Goal: Task Accomplishment & Management: Complete application form

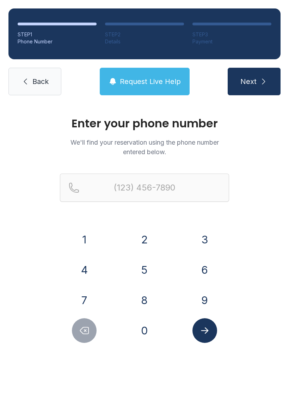
click at [201, 247] on button "3" at bounding box center [205, 239] width 25 height 25
click at [202, 273] on button "6" at bounding box center [205, 270] width 25 height 25
click at [152, 336] on button "0" at bounding box center [144, 330] width 25 height 25
click at [86, 272] on button "4" at bounding box center [84, 270] width 25 height 25
click at [204, 269] on button "6" at bounding box center [205, 270] width 25 height 25
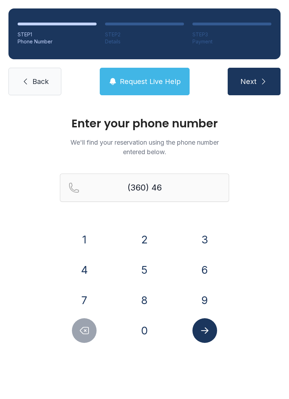
click at [212, 296] on button "9" at bounding box center [205, 300] width 25 height 25
click at [211, 296] on button "9" at bounding box center [205, 300] width 25 height 25
click at [145, 335] on button "0" at bounding box center [144, 330] width 25 height 25
click at [213, 271] on button "6" at bounding box center [205, 270] width 25 height 25
click at [87, 299] on button "7" at bounding box center [84, 300] width 25 height 25
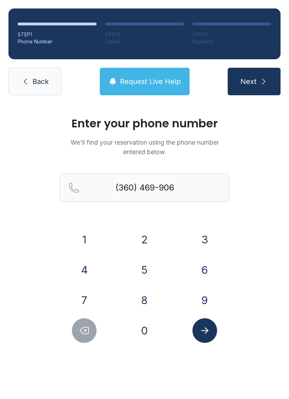
type input "[PHONE_NUMBER]"
click at [205, 336] on button "Submit lookup form" at bounding box center [205, 330] width 25 height 25
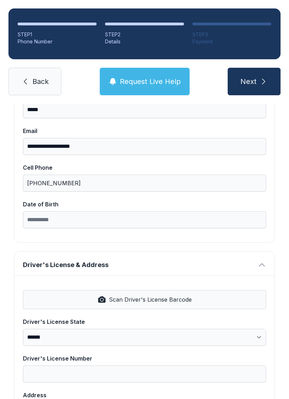
scroll to position [130, 0]
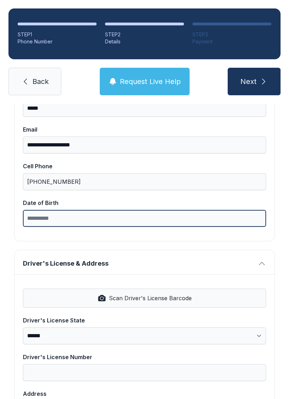
click at [103, 219] on input "Date of Birth" at bounding box center [144, 218] width 243 height 17
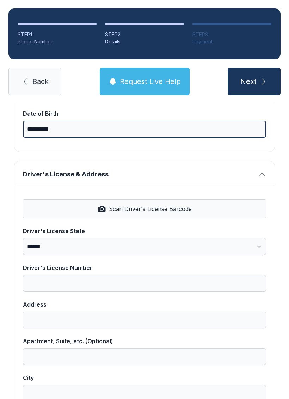
scroll to position [224, 0]
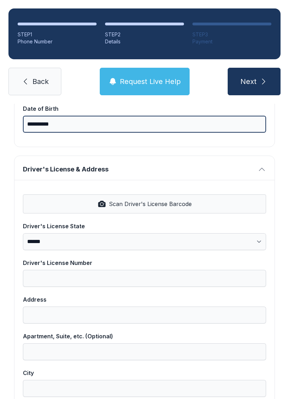
type input "**********"
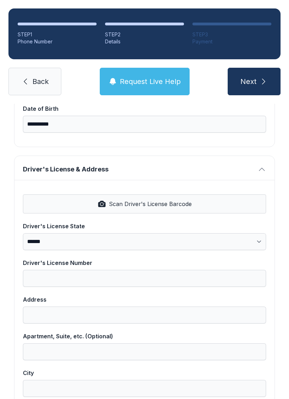
click at [158, 204] on span "Scan Driver's License Barcode" at bounding box center [150, 204] width 83 height 8
select select "**"
type input "**********"
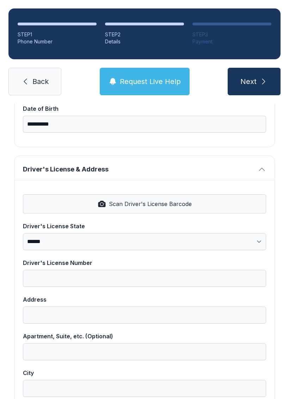
select select "**"
type input "*****"
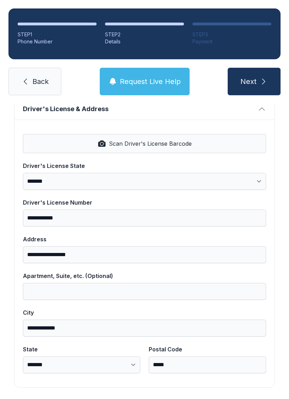
scroll to position [284, 0]
click at [258, 84] on button "Next" at bounding box center [254, 82] width 53 height 28
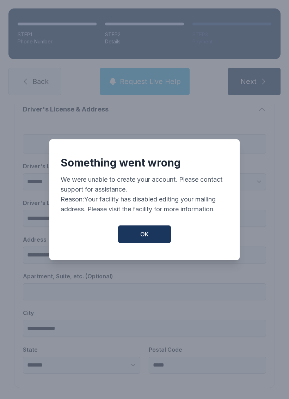
click at [152, 243] on button "OK" at bounding box center [144, 234] width 53 height 18
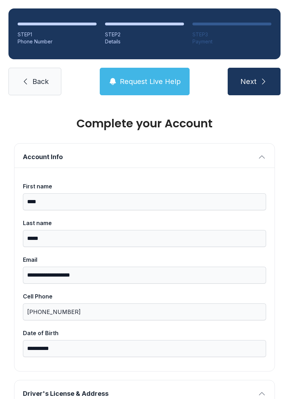
scroll to position [0, 0]
click at [258, 85] on button "Next" at bounding box center [254, 82] width 53 height 28
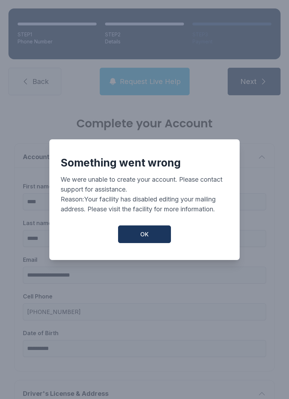
click at [159, 241] on button "OK" at bounding box center [144, 234] width 53 height 18
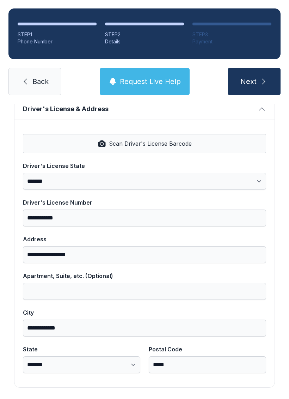
scroll to position [284, 0]
click at [152, 83] on span "Request Live Help" at bounding box center [150, 82] width 61 height 10
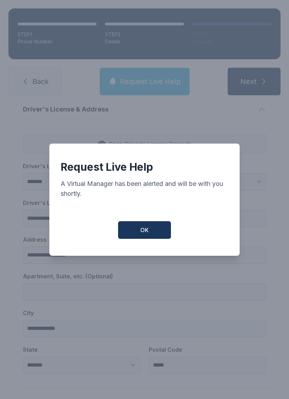
click at [156, 239] on button "OK" at bounding box center [144, 230] width 53 height 18
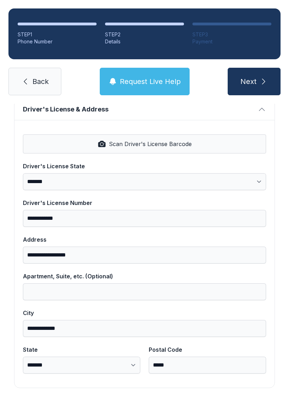
click at [163, 84] on span "Request Live Help" at bounding box center [150, 82] width 61 height 10
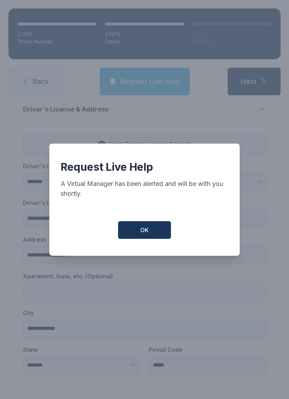
click at [156, 238] on button "OK" at bounding box center [144, 230] width 53 height 18
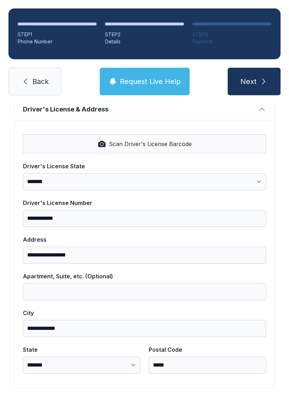
click at [263, 88] on button "Next" at bounding box center [254, 82] width 53 height 28
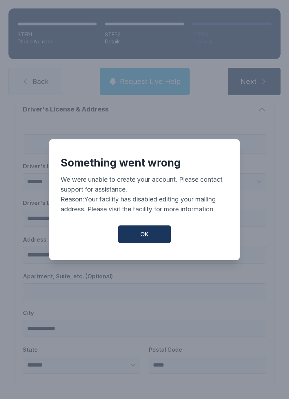
click at [151, 243] on button "OK" at bounding box center [144, 234] width 53 height 18
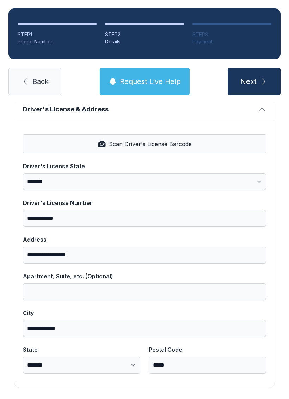
click at [32, 93] on link "Back" at bounding box center [34, 82] width 53 height 28
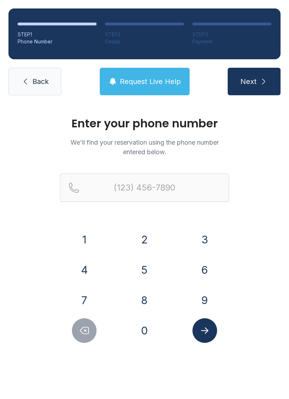
click at [205, 239] on button "3" at bounding box center [205, 239] width 25 height 25
click at [207, 268] on button "6" at bounding box center [205, 270] width 25 height 25
click at [154, 334] on button "0" at bounding box center [144, 330] width 25 height 25
click at [86, 276] on button "4" at bounding box center [84, 270] width 25 height 25
click at [205, 268] on button "6" at bounding box center [205, 270] width 25 height 25
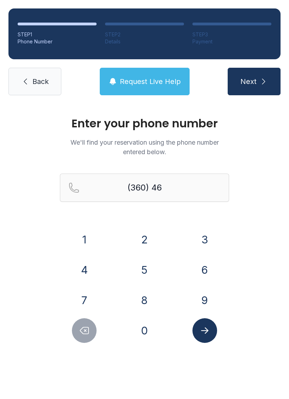
click at [203, 299] on button "9" at bounding box center [205, 300] width 25 height 25
click at [209, 298] on button "9" at bounding box center [205, 300] width 25 height 25
click at [147, 334] on button "0" at bounding box center [144, 330] width 25 height 25
click at [211, 267] on button "6" at bounding box center [205, 270] width 25 height 25
click at [82, 300] on button "7" at bounding box center [84, 300] width 25 height 25
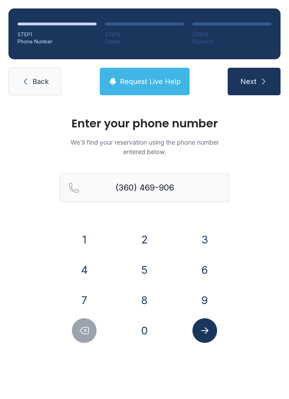
type input "[PHONE_NUMBER]"
click at [207, 328] on icon "Submit lookup form" at bounding box center [205, 330] width 11 height 11
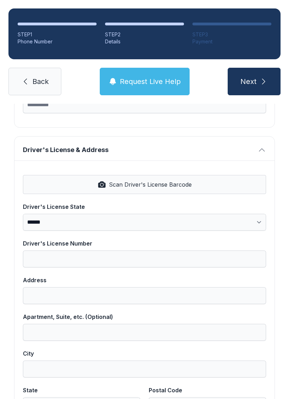
scroll to position [251, 0]
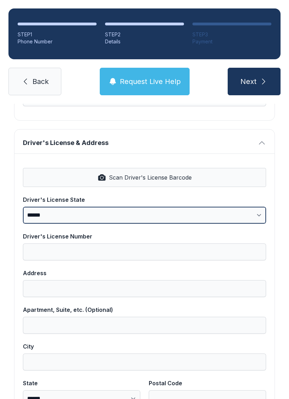
click at [147, 216] on select "**********" at bounding box center [144, 215] width 243 height 17
select select "**"
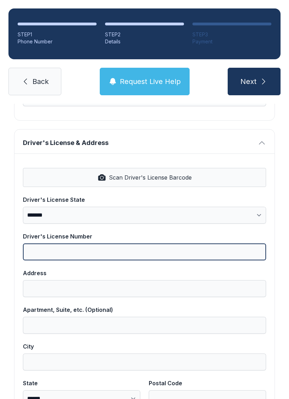
click at [112, 258] on input "Driver's License Number" at bounding box center [144, 251] width 243 height 17
type input "**********"
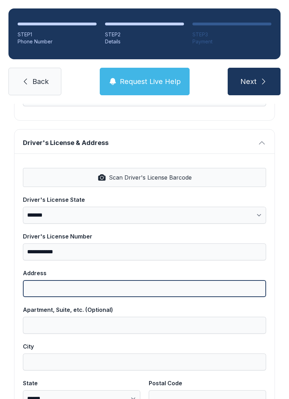
click at [135, 282] on input "Address" at bounding box center [144, 288] width 243 height 17
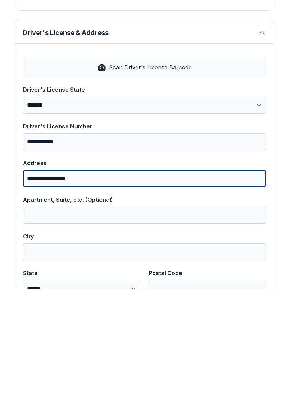
type input "**********"
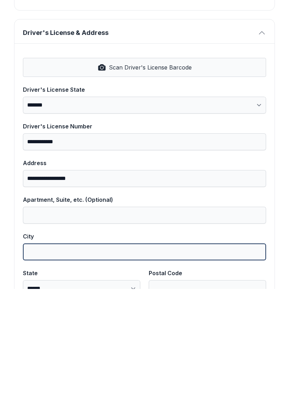
click at [103, 354] on input "City" at bounding box center [144, 362] width 243 height 17
type input "**********"
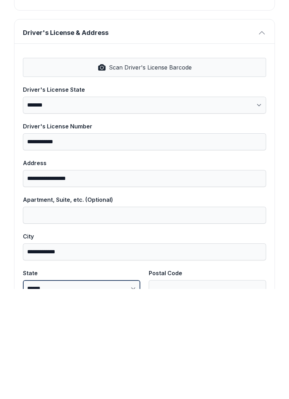
click at [111, 390] on select "**********" at bounding box center [81, 398] width 117 height 17
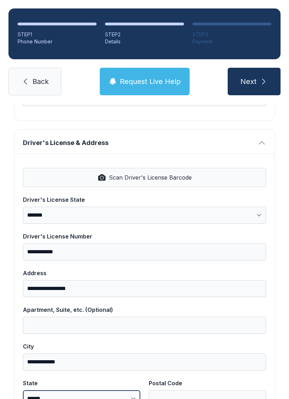
select select "**"
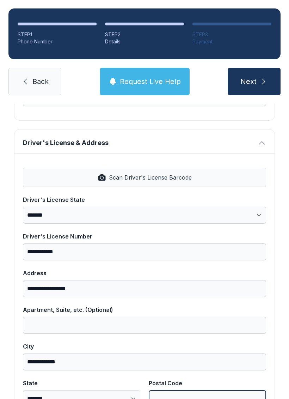
click at [191, 390] on input "Postal Code" at bounding box center [207, 398] width 117 height 17
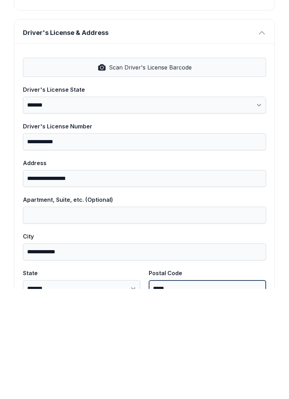
type input "*****"
click at [254, 68] on button "Next" at bounding box center [254, 82] width 53 height 28
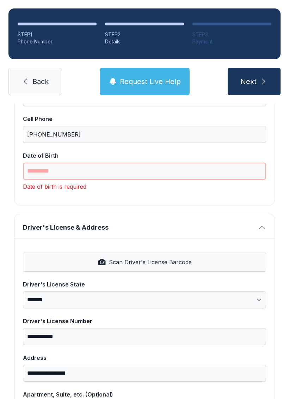
scroll to position [180, 0]
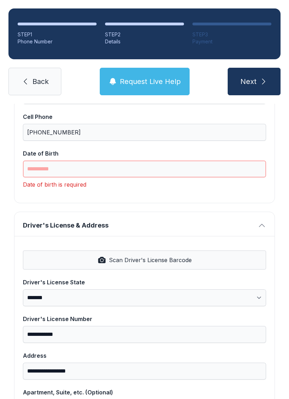
click at [111, 170] on input "Date of Birth" at bounding box center [144, 169] width 243 height 17
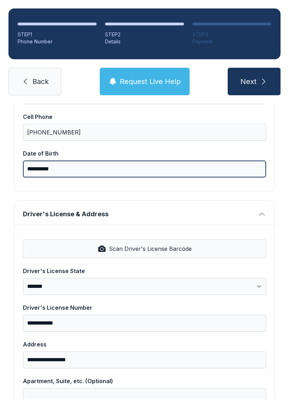
type input "**********"
click at [254, 82] on button "Next" at bounding box center [254, 82] width 53 height 28
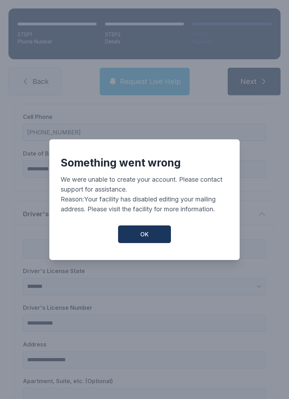
click at [148, 243] on button "OK" at bounding box center [144, 234] width 53 height 18
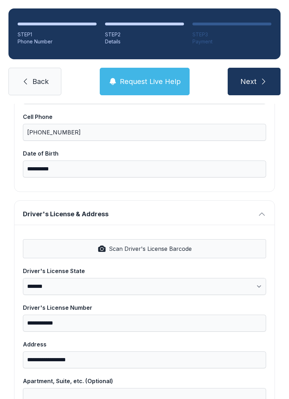
click at [148, 243] on button "Scan Driver's License Barcode" at bounding box center [144, 248] width 243 height 19
click at [160, 84] on span "Request Live Help" at bounding box center [150, 82] width 61 height 10
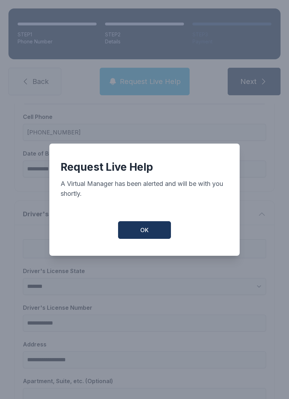
click at [157, 236] on button "OK" at bounding box center [144, 230] width 53 height 18
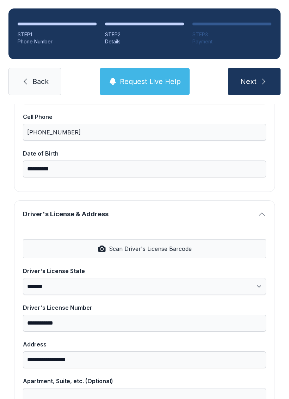
click at [143, 85] on span "Request Live Help" at bounding box center [150, 82] width 61 height 10
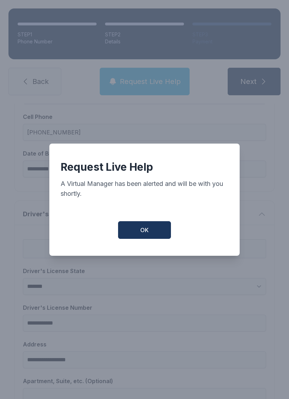
click at [149, 236] on button "OK" at bounding box center [144, 230] width 53 height 18
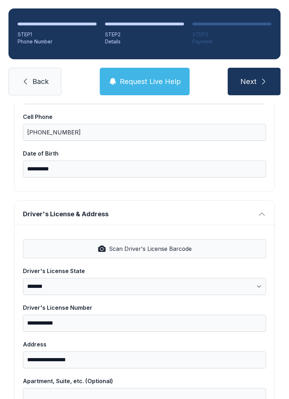
click at [41, 78] on span "Back" at bounding box center [40, 82] width 16 height 10
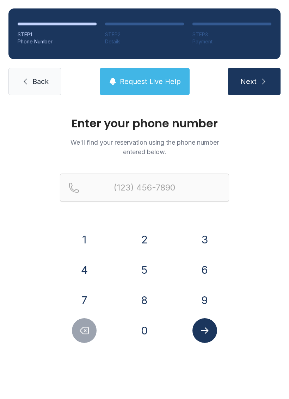
click at [37, 80] on span "Back" at bounding box center [40, 82] width 16 height 10
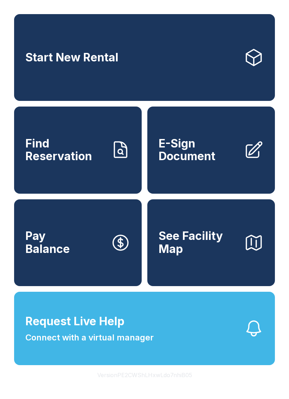
click at [142, 344] on span "Connect with a virtual manager" at bounding box center [89, 337] width 128 height 13
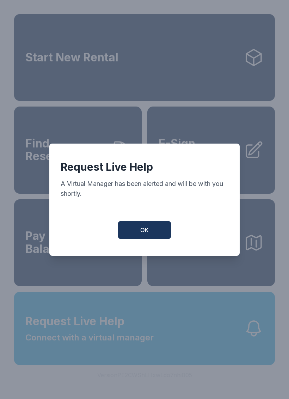
click at [153, 230] on button "OK" at bounding box center [144, 230] width 53 height 18
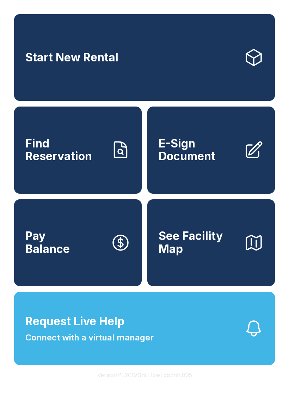
click at [210, 180] on link "E-Sign Document" at bounding box center [211, 150] width 128 height 87
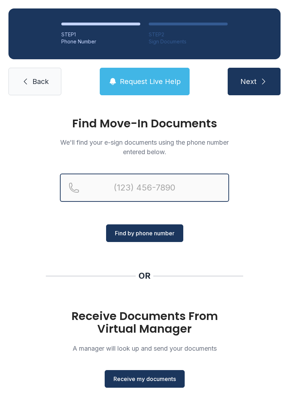
click at [193, 192] on input "Reservation phone number" at bounding box center [144, 188] width 169 height 28
type input "[PHONE_NUMBER]"
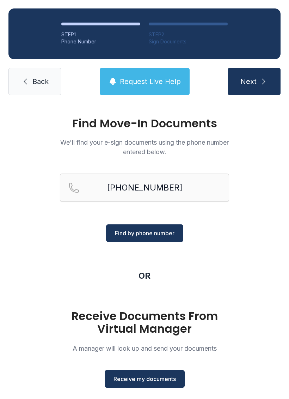
click at [168, 237] on span "Find by phone number" at bounding box center [145, 233] width 60 height 8
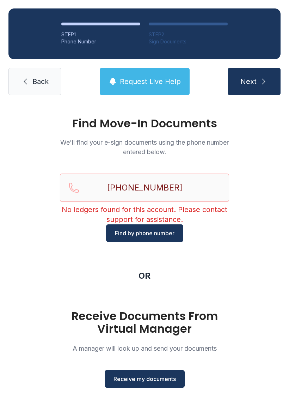
click at [43, 83] on span "Back" at bounding box center [40, 82] width 16 height 10
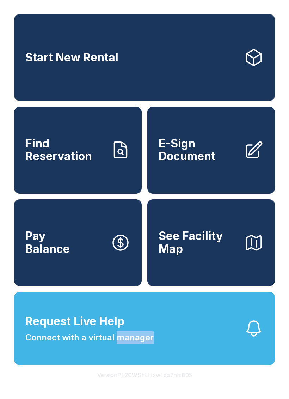
click at [216, 364] on button "Request Live Help Connect with a virtual manager" at bounding box center [144, 328] width 261 height 73
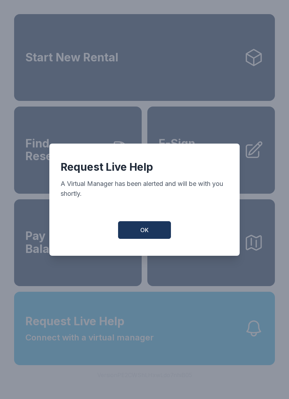
click at [154, 234] on button "OK" at bounding box center [144, 230] width 53 height 18
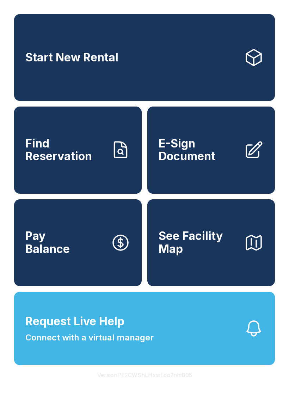
click at [162, 338] on button "Request Live Help Connect with a virtual manager" at bounding box center [144, 328] width 261 height 73
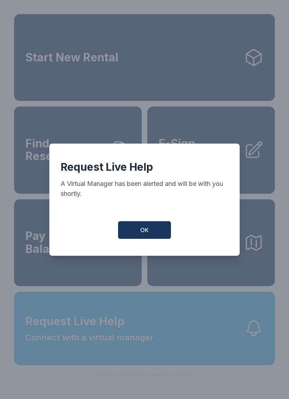
click at [157, 238] on button "OK" at bounding box center [144, 230] width 53 height 18
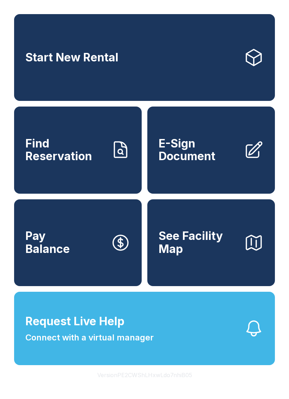
click at [160, 336] on button "Request Live Help Connect with a virtual manager" at bounding box center [144, 328] width 261 height 73
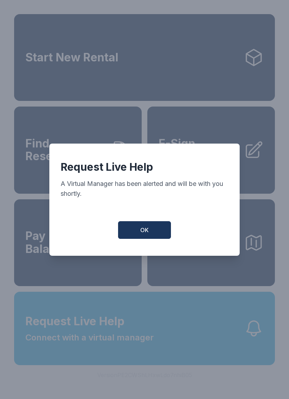
click at [155, 239] on button "OK" at bounding box center [144, 230] width 53 height 18
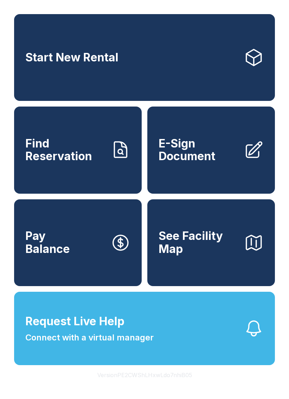
click at [156, 342] on button "Request Live Help Connect with a virtual manager" at bounding box center [144, 328] width 261 height 73
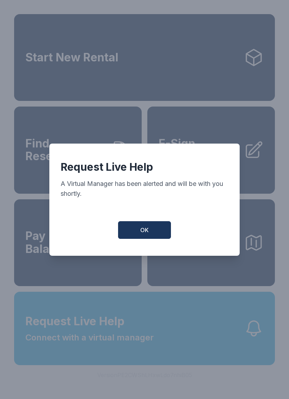
click at [156, 234] on button "OK" at bounding box center [144, 230] width 53 height 18
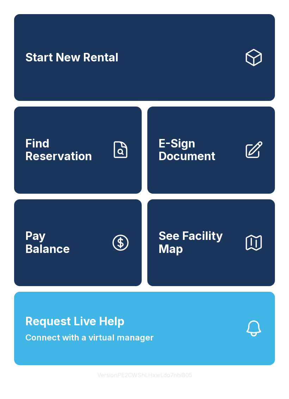
click at [149, 338] on span "Request Live Help Connect with a virtual manager" at bounding box center [89, 328] width 128 height 31
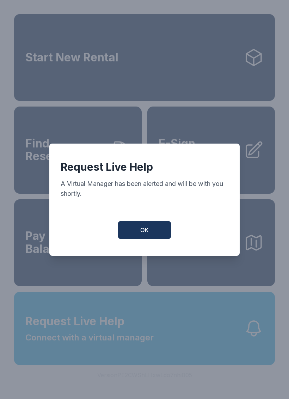
click at [153, 234] on button "OK" at bounding box center [144, 230] width 53 height 18
